Goal: Transaction & Acquisition: Purchase product/service

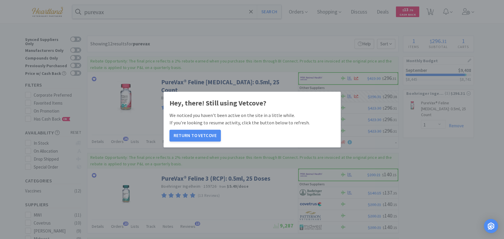
select select "1"
click at [187, 134] on button "Return to Vetcove" at bounding box center [194, 136] width 51 height 12
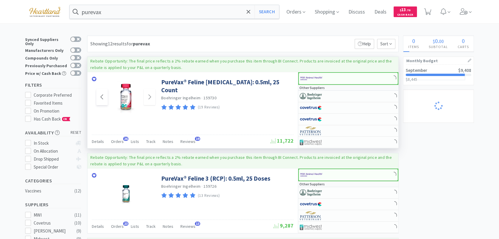
select select "1"
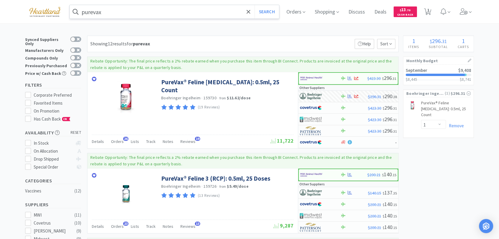
click at [141, 13] on input "purevax" at bounding box center [174, 12] width 209 height 14
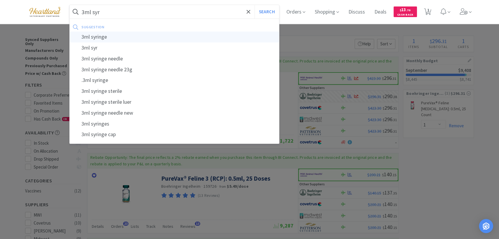
click at [128, 36] on div "3ml syringe" at bounding box center [174, 37] width 209 height 11
type input "3ml syringe"
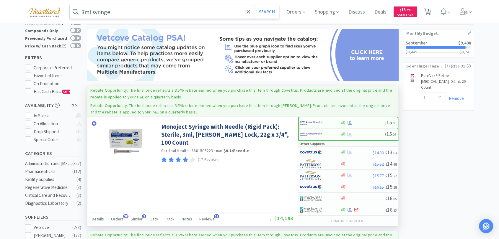
scroll to position [66, 0]
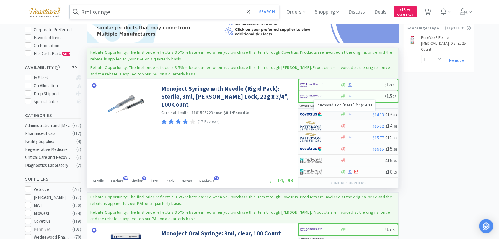
click at [350, 114] on icon at bounding box center [350, 114] width 4 height 4
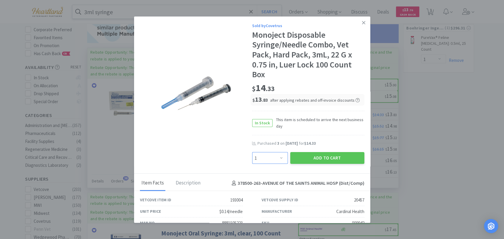
click at [279, 157] on select "Enter Quantity 1 2 3 4 5 6 7 8 9 10 11 12 13 14 15 16 17 18 19 20 Enter Quantity" at bounding box center [270, 158] width 36 height 12
select select "4"
click at [252, 152] on select "Enter Quantity 1 2 3 4 5 6 7 8 9 10 11 12 13 14 15 16 17 18 19 20 Enter Quantity" at bounding box center [270, 158] width 36 height 12
click at [327, 159] on button "Add to Cart" at bounding box center [327, 158] width 74 height 12
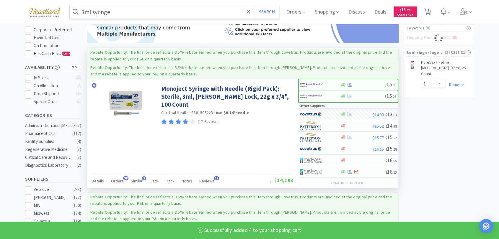
select select "4"
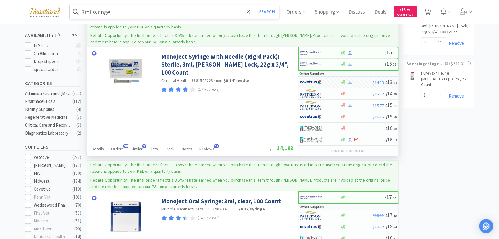
scroll to position [0, 0]
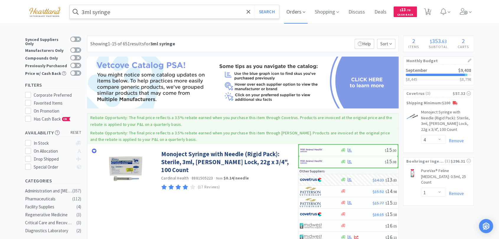
click at [295, 14] on span "Orders" at bounding box center [296, 12] width 24 height 24
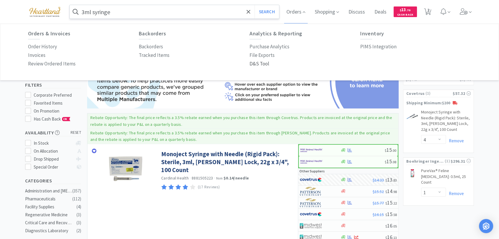
click at [259, 65] on p "D&S Tool" at bounding box center [259, 64] width 20 height 8
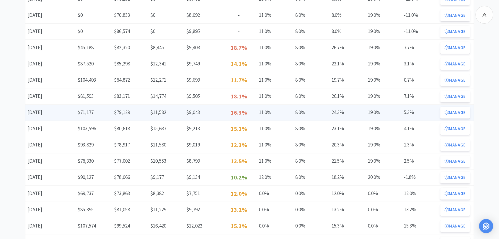
scroll to position [197, 0]
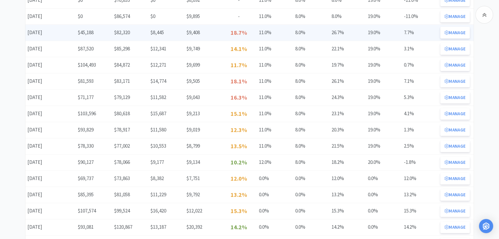
click at [436, 32] on div "Monthly Revenue 7.7%" at bounding box center [420, 33] width 36 height 12
click at [446, 31] on icon at bounding box center [446, 32] width 4 height 4
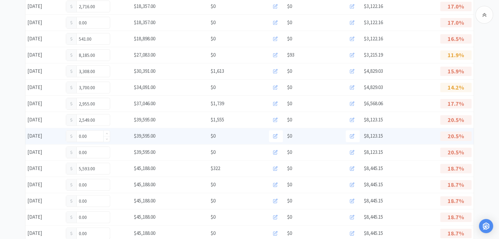
scroll to position [197, 0]
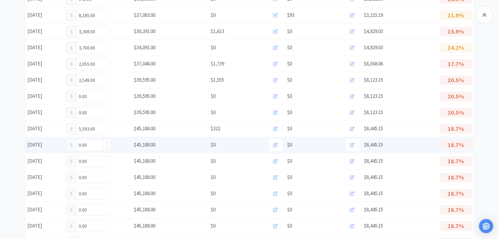
click at [92, 144] on input "0.00" at bounding box center [88, 145] width 44 height 11
type input "0"
type input "4,285"
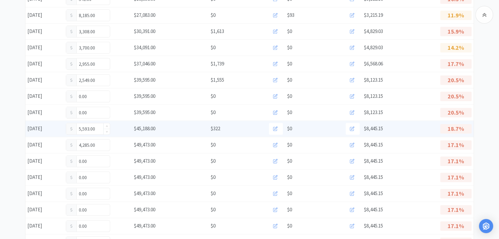
click at [97, 128] on input "5,593.00" at bounding box center [88, 128] width 44 height 11
type input "5"
type input "7,212"
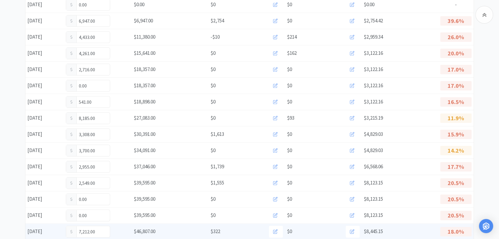
scroll to position [0, 0]
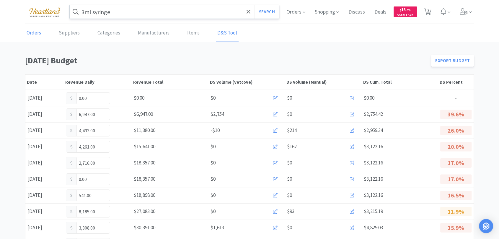
click at [25, 34] on link "Orders" at bounding box center [33, 33] width 17 height 18
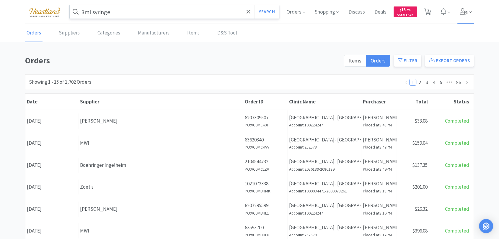
click at [463, 13] on icon at bounding box center [464, 11] width 8 height 6
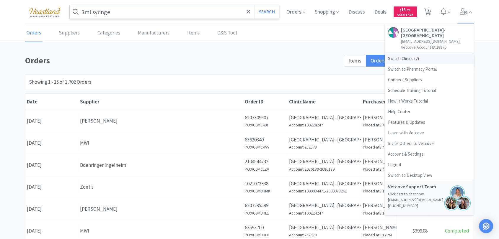
click at [393, 58] on span "Switch Clinics ( 2 )" at bounding box center [429, 58] width 89 height 11
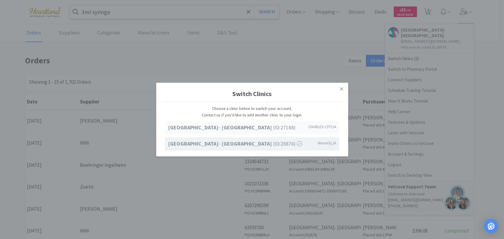
click at [229, 127] on strong "Ave of the Saints Animal Hospital- Charles City" at bounding box center [220, 127] width 105 height 7
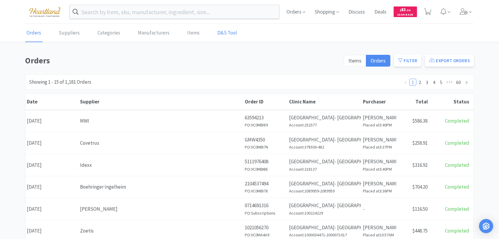
click at [219, 29] on link "D&S Tool" at bounding box center [227, 33] width 23 height 18
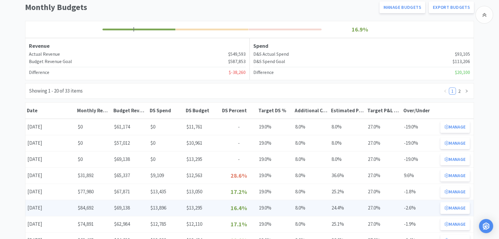
scroll to position [66, 0]
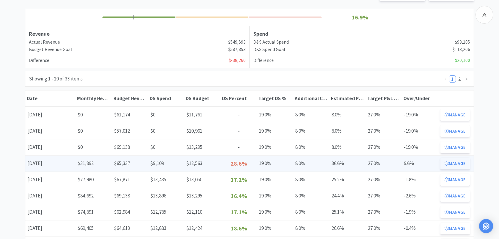
click at [458, 162] on button "Manage" at bounding box center [455, 164] width 30 height 12
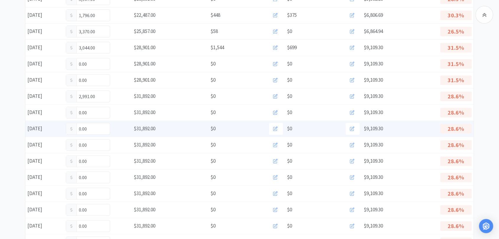
scroll to position [229, 0]
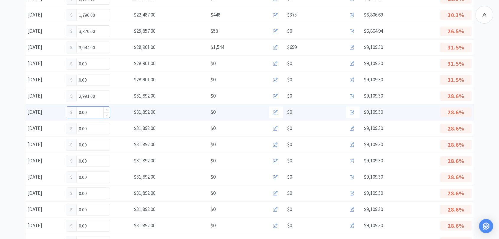
click at [94, 112] on input "0.00" at bounding box center [88, 112] width 44 height 11
type input "0"
type input "3,897"
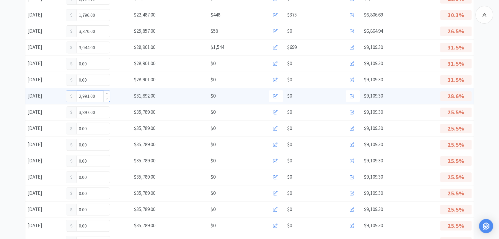
click at [97, 94] on input "2,991.00" at bounding box center [88, 96] width 44 height 11
type input "2"
type input "3,360"
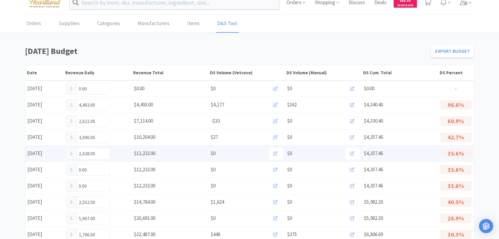
scroll to position [0, 0]
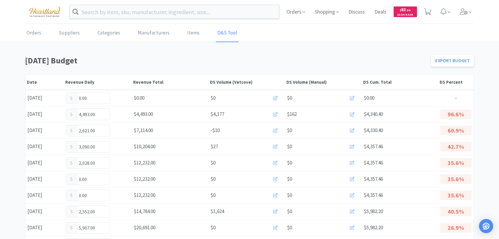
click at [50, 15] on img at bounding box center [45, 12] width 40 height 16
